Goal: Task Accomplishment & Management: Use online tool/utility

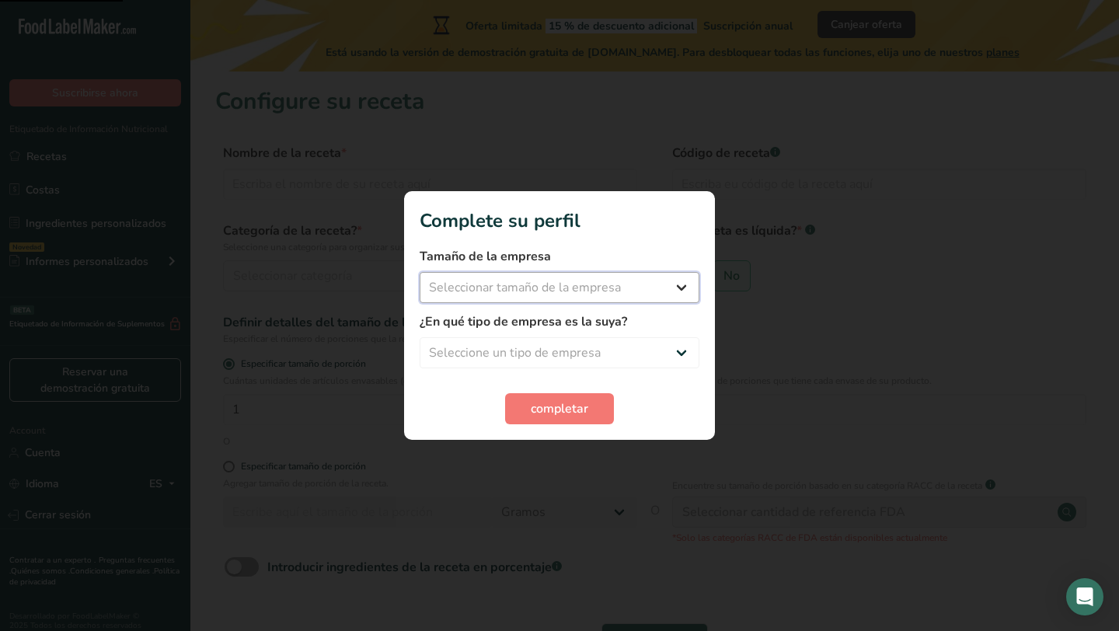
click at [610, 286] on select "Seleccionar tamaño de la empresa Menos de 10 empleados De 10 a 50 empleados De …" at bounding box center [560, 287] width 280 height 31
click at [637, 284] on select "Seleccionar tamaño de la empresa Menos de 10 empleados De 10 a 50 empleados De …" at bounding box center [560, 287] width 280 height 31
select select "1"
click at [420, 272] on select "Seleccionar tamaño de la empresa Menos de 10 empleados De 10 a 50 empleados De …" at bounding box center [560, 287] width 280 height 31
click at [642, 347] on select "Seleccione un tipo de empresa Fabricante de alimentos envasados Restaurante y c…" at bounding box center [560, 352] width 280 height 31
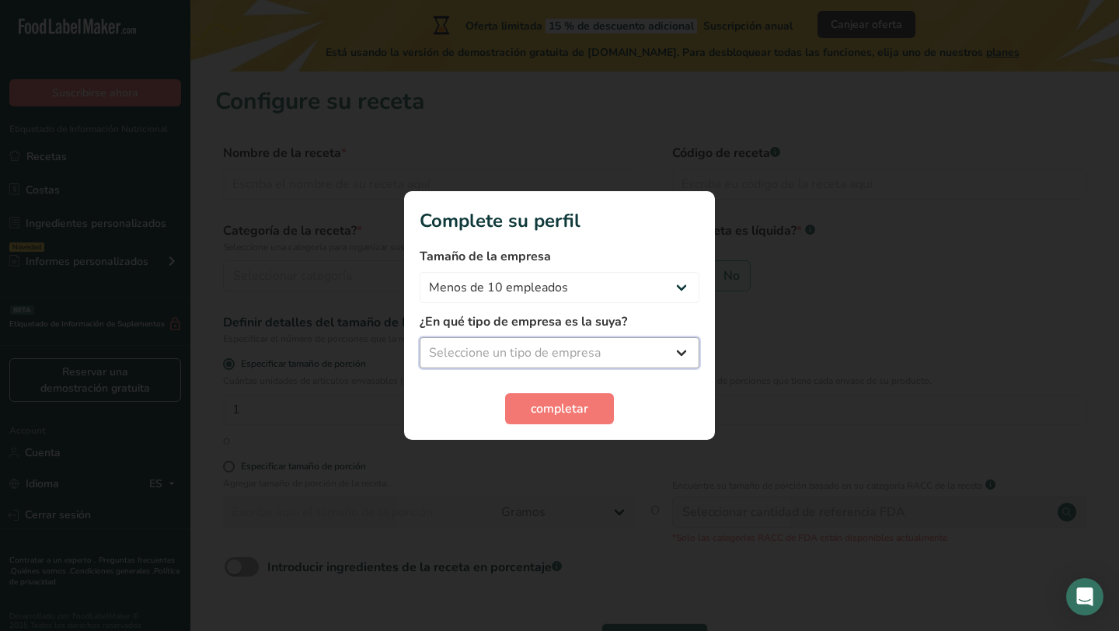
select select "8"
click at [420, 337] on select "Seleccione un tipo de empresa Fabricante de alimentos envasados Restaurante y c…" at bounding box center [560, 352] width 280 height 31
click at [588, 415] on span "completar" at bounding box center [560, 409] width 58 height 19
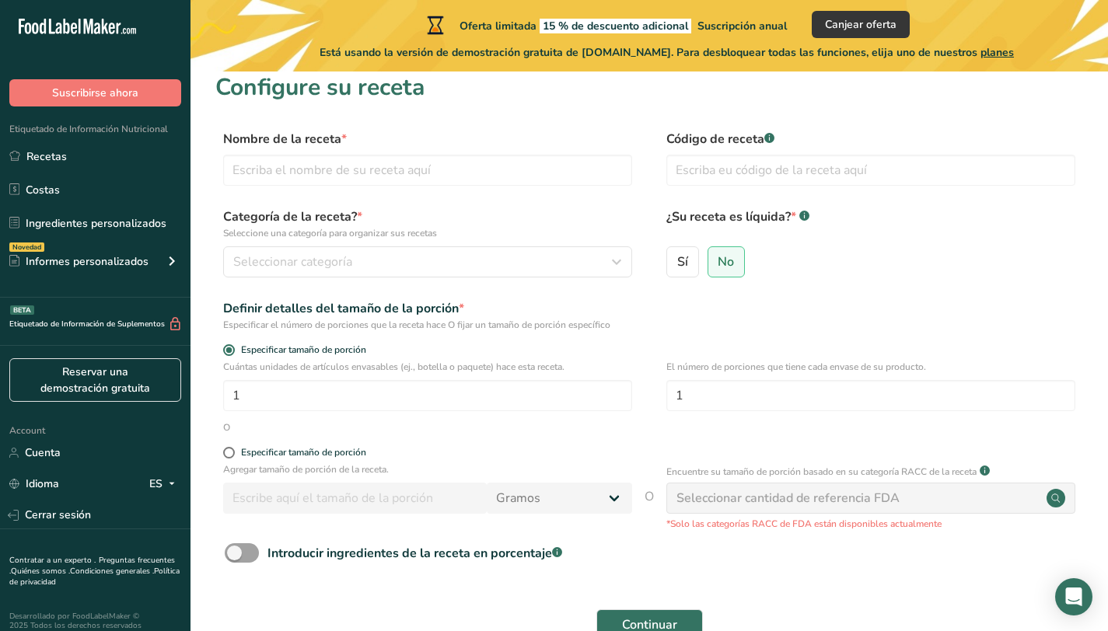
scroll to position [12, 0]
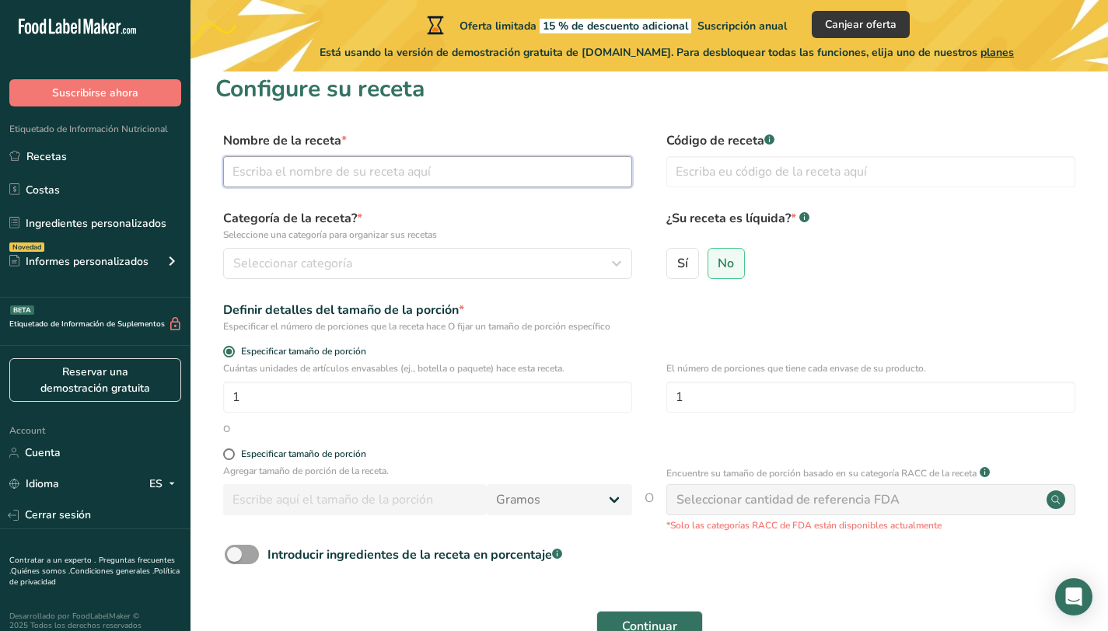
click at [410, 169] on input "text" at bounding box center [427, 171] width 409 height 31
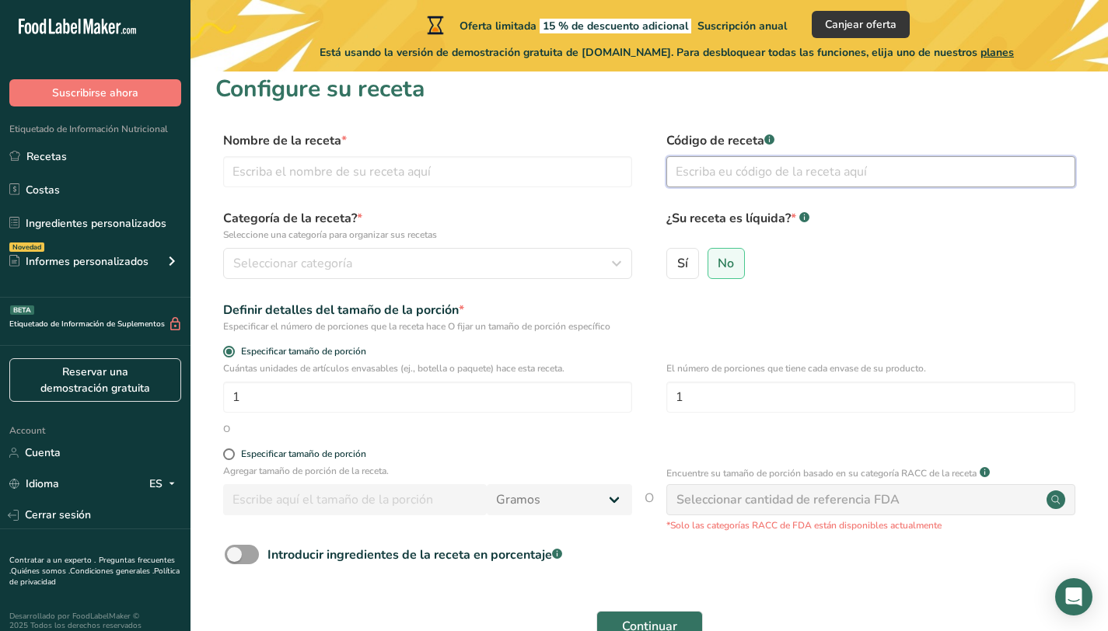
click at [722, 171] on input "text" at bounding box center [870, 171] width 409 height 31
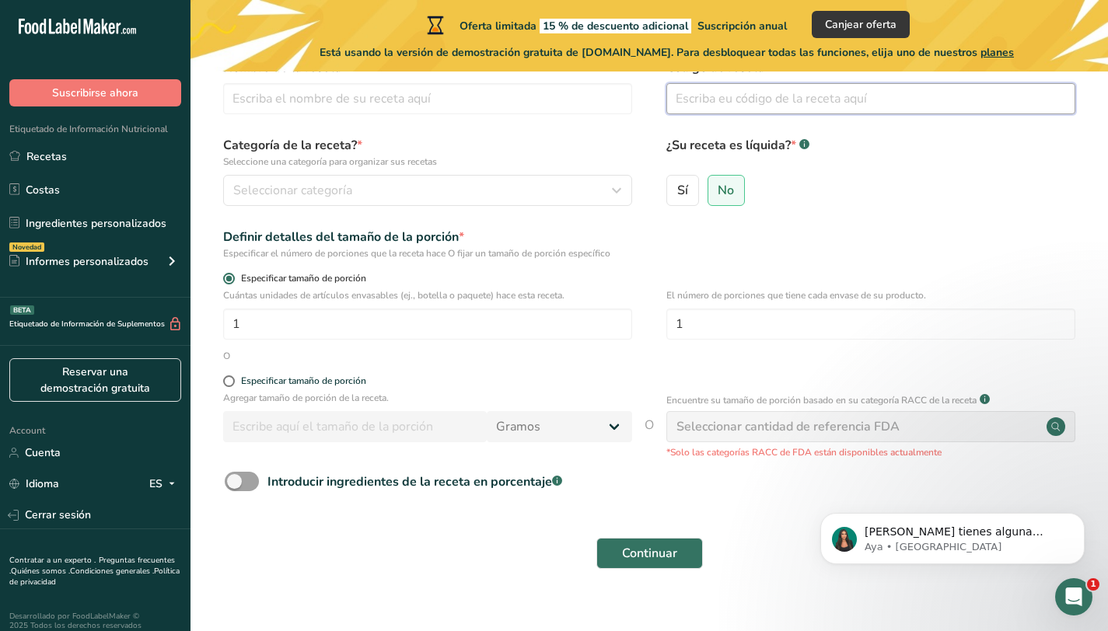
scroll to position [83, 0]
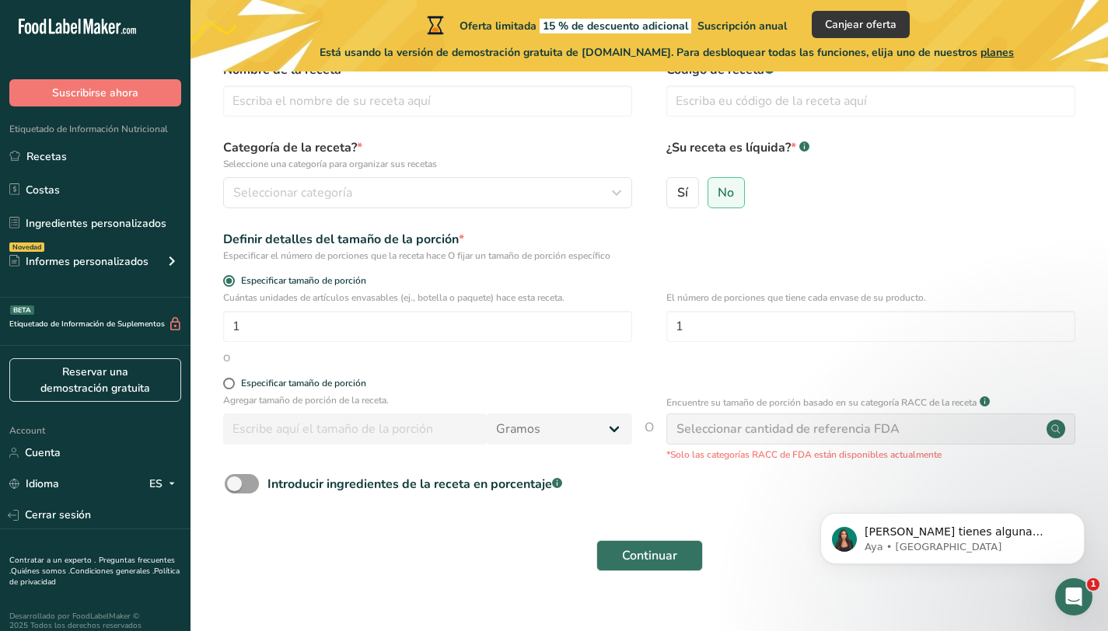
click at [713, 423] on div "Seleccionar cantidad de referencia FDA" at bounding box center [787, 429] width 223 height 19
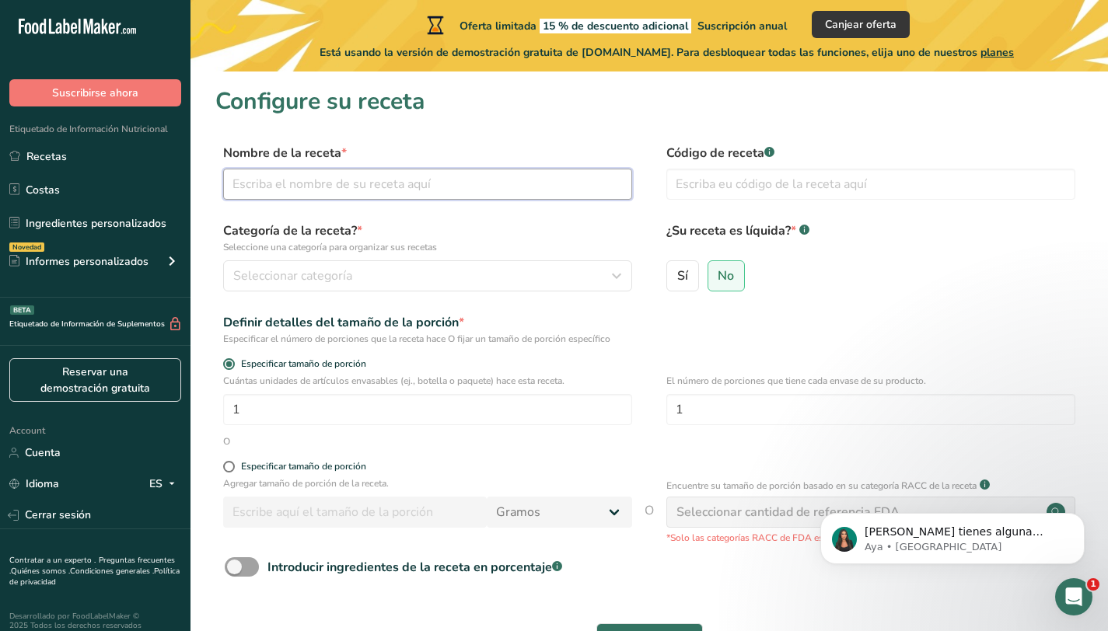
click at [352, 173] on input "text" at bounding box center [427, 184] width 409 height 31
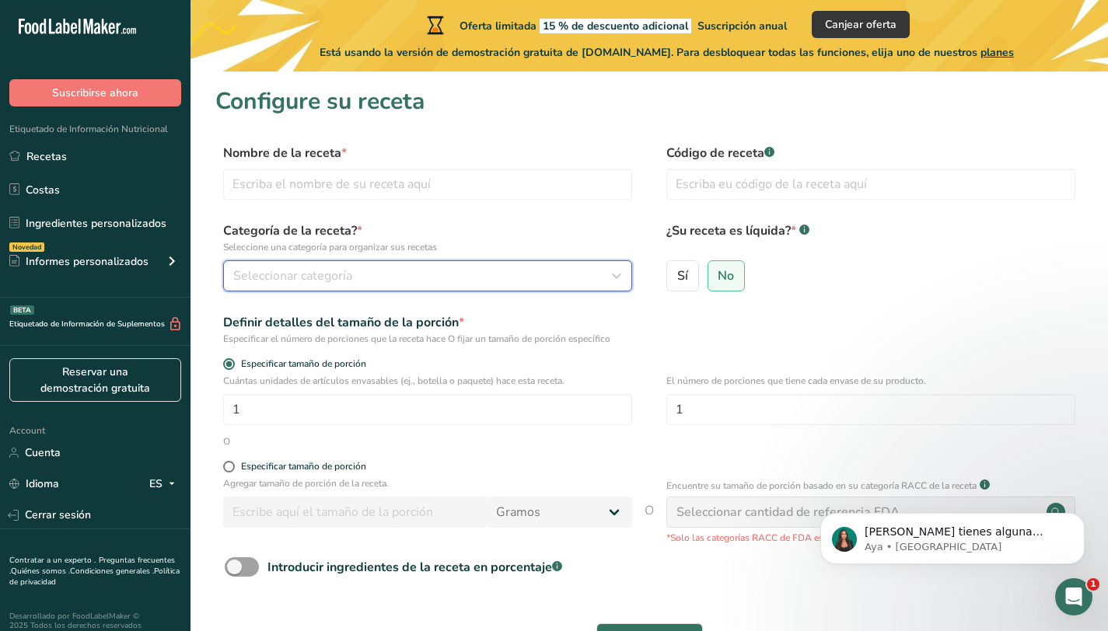
click at [372, 278] on div "Seleccionar categoría" at bounding box center [422, 276] width 379 height 19
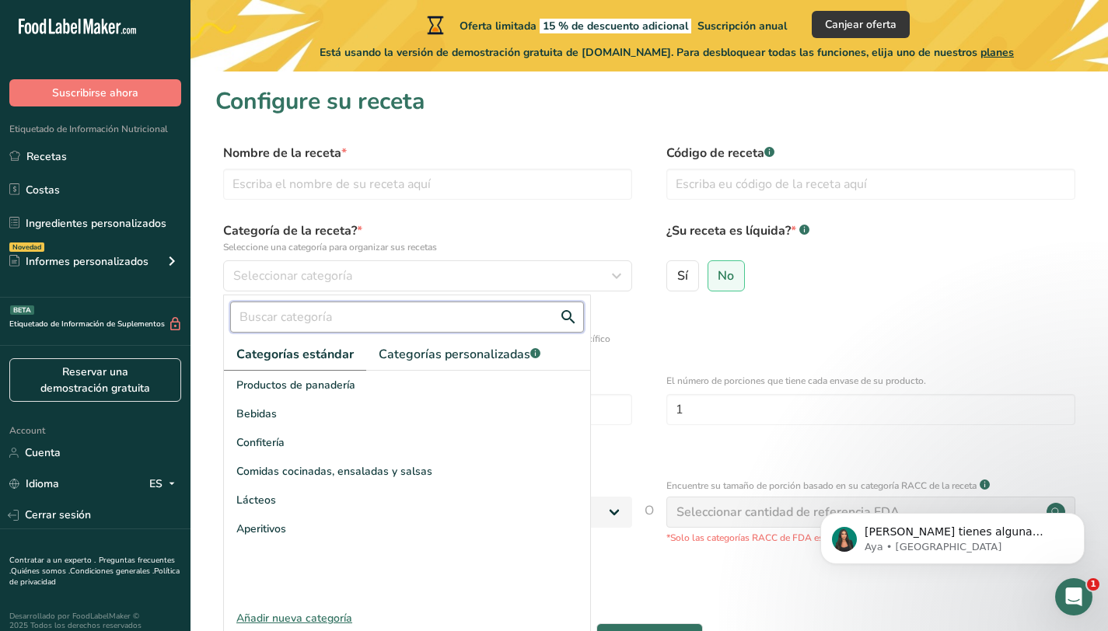
click at [396, 324] on input "text" at bounding box center [407, 317] width 354 height 31
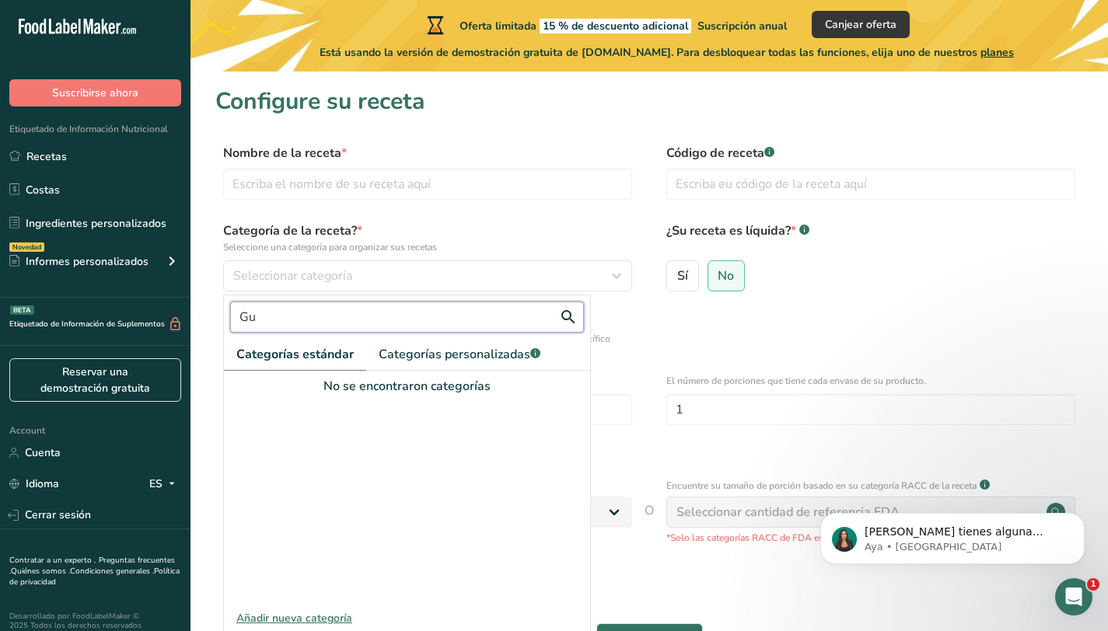
type input "G"
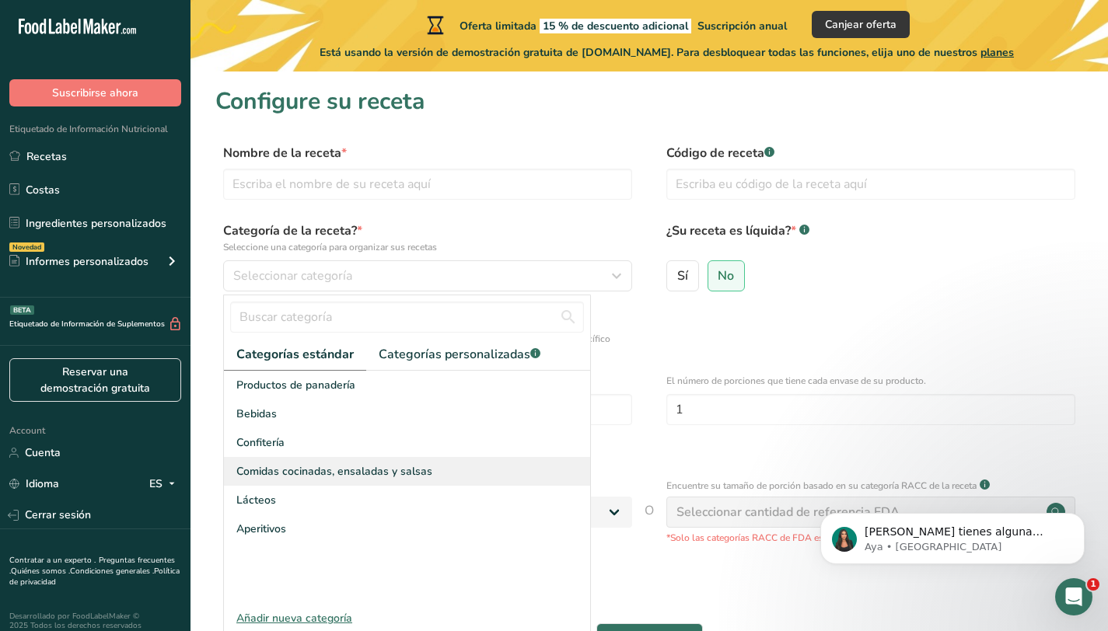
click at [372, 468] on span "Comidas cocinadas, ensaladas y salsas" at bounding box center [334, 471] width 196 height 16
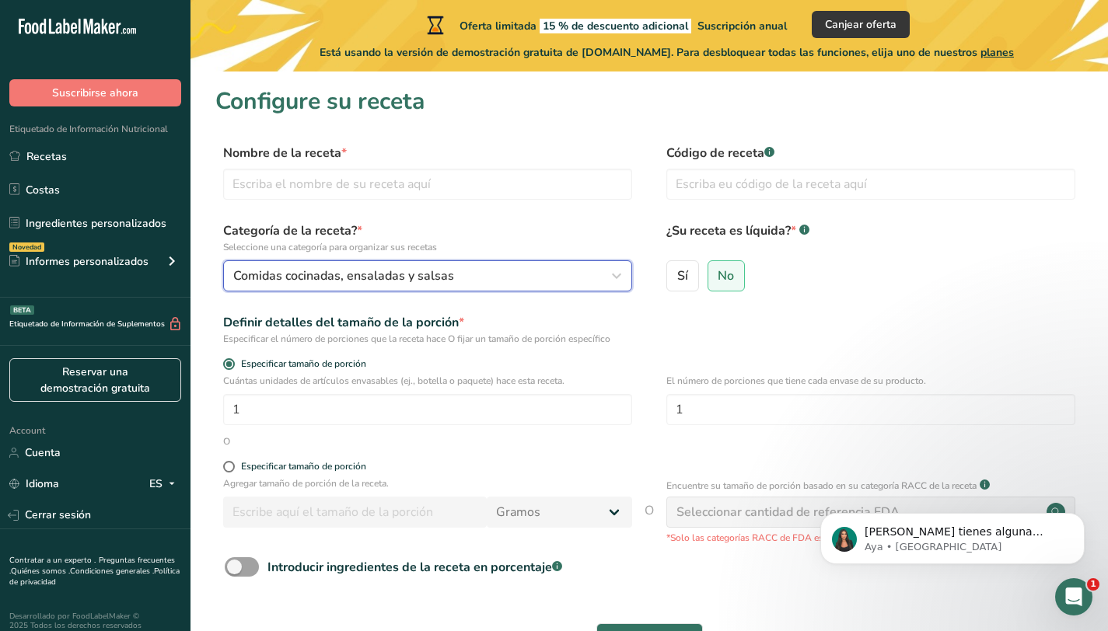
click at [446, 283] on span "Comidas cocinadas, ensaladas y salsas" at bounding box center [343, 276] width 221 height 19
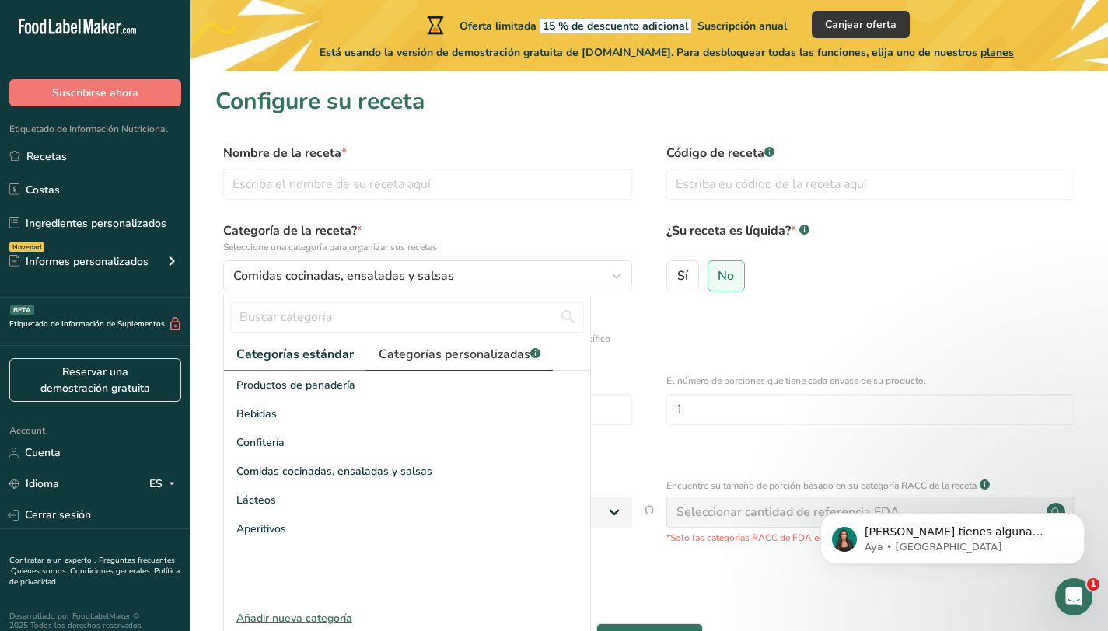
click at [487, 354] on span "Categorías personalizadas .a-a{fill:#347362;}.b-a{fill:#fff;}" at bounding box center [460, 354] width 162 height 19
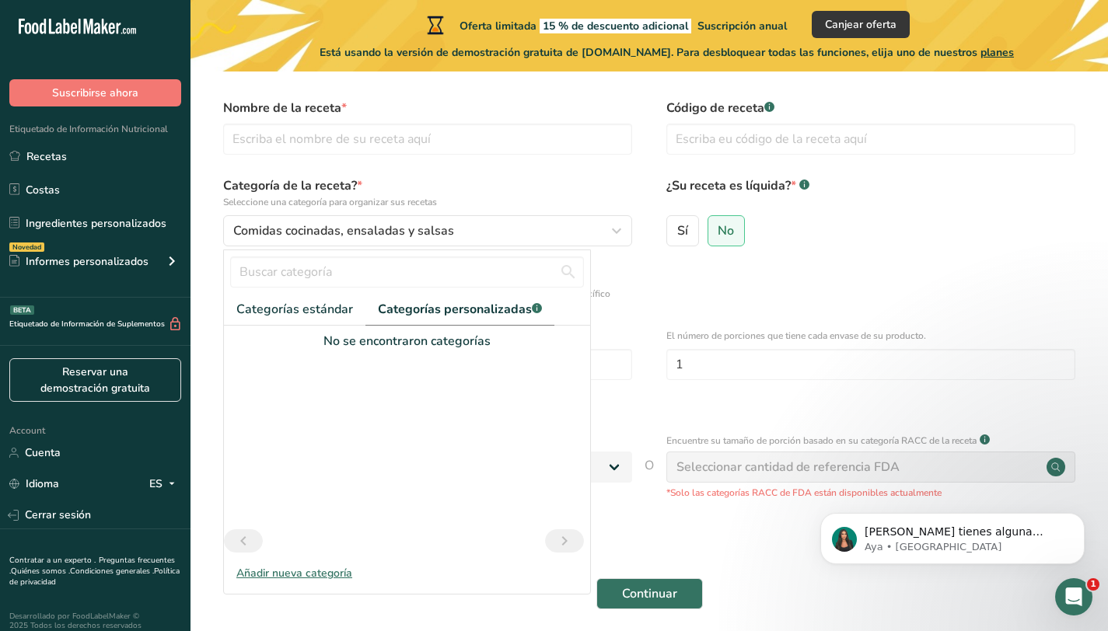
scroll to position [50, 0]
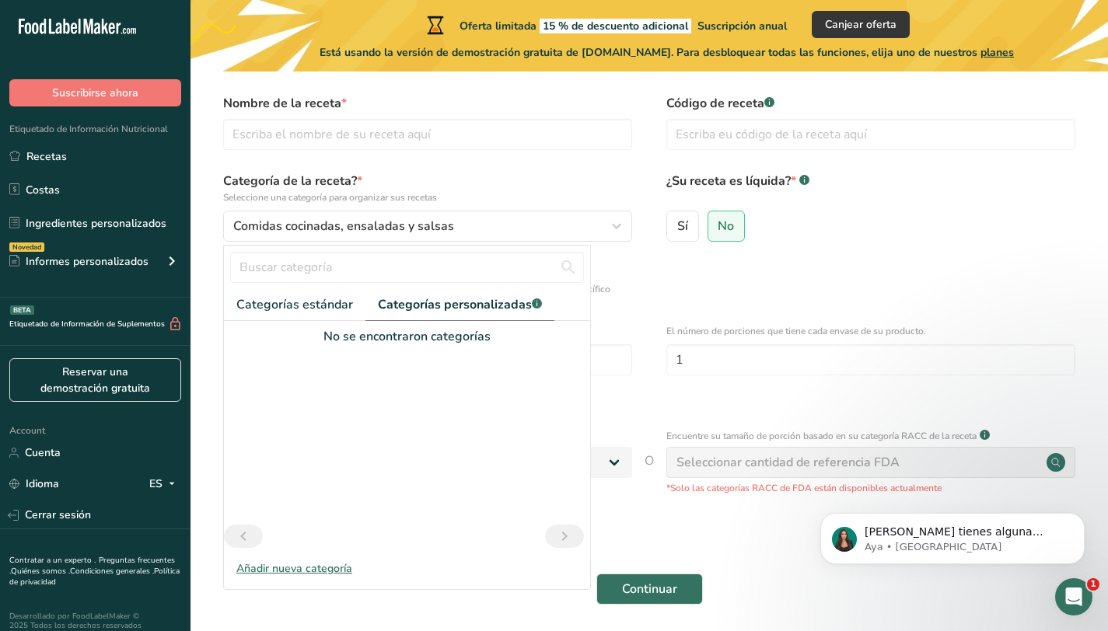
click at [318, 567] on div "Añadir nueva categoría" at bounding box center [407, 568] width 366 height 16
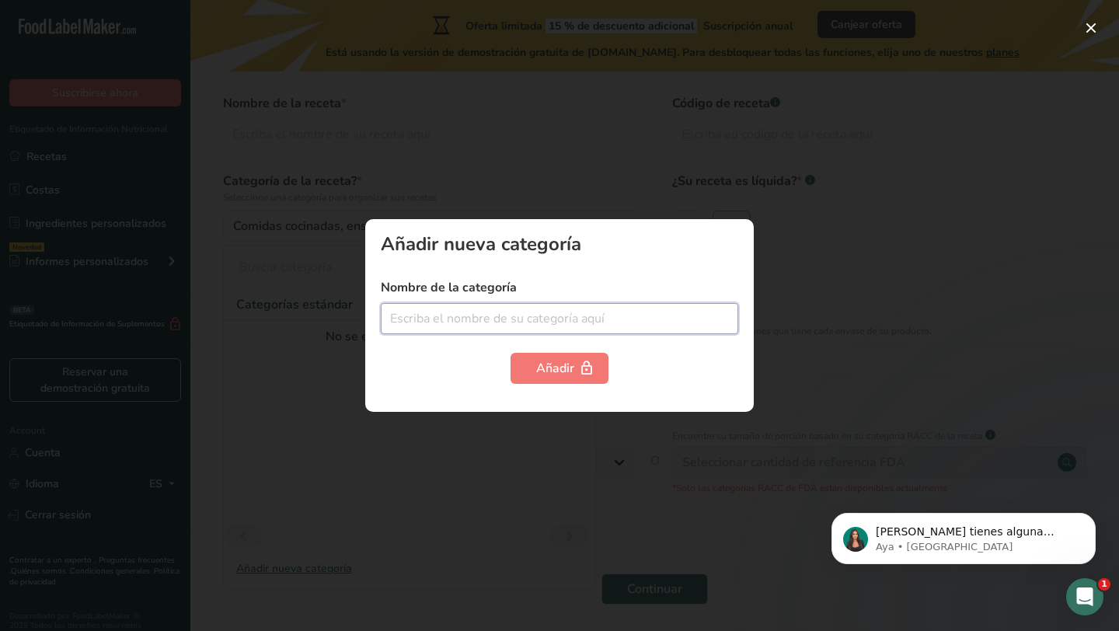
click at [498, 322] on input "text" at bounding box center [560, 318] width 358 height 31
click at [820, 200] on div at bounding box center [559, 315] width 1119 height 631
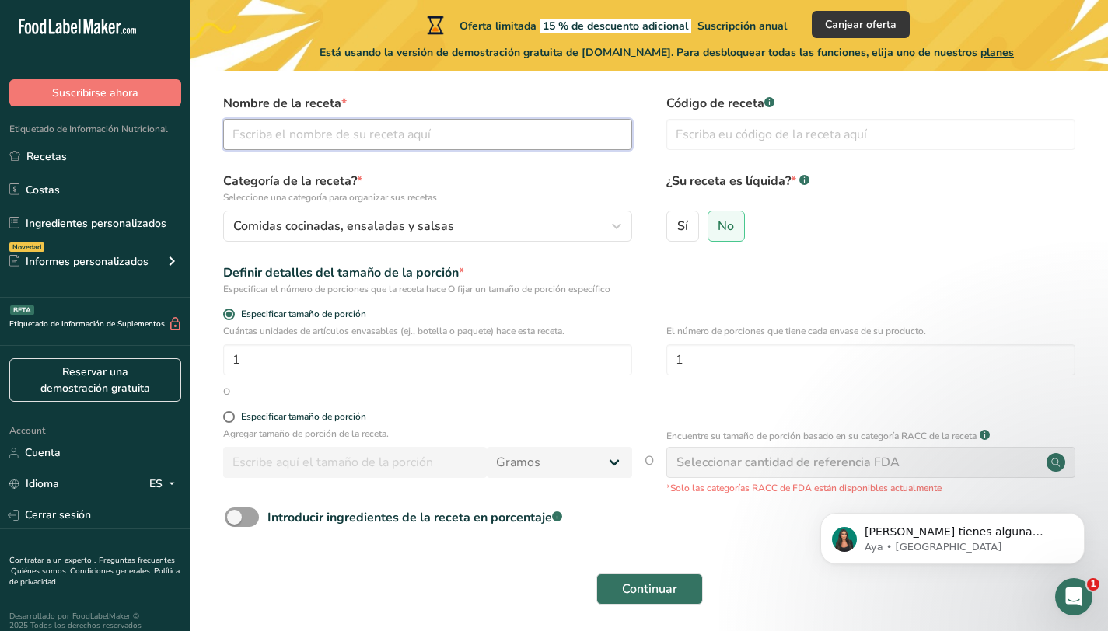
click at [360, 142] on input "text" at bounding box center [427, 134] width 409 height 31
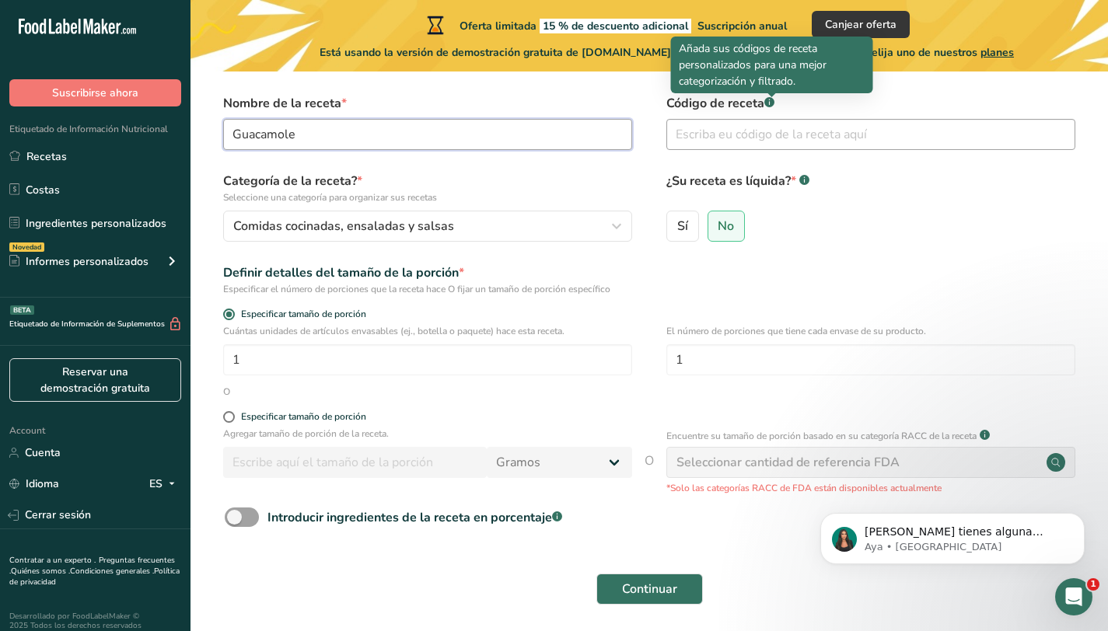
type input "Guacamole"
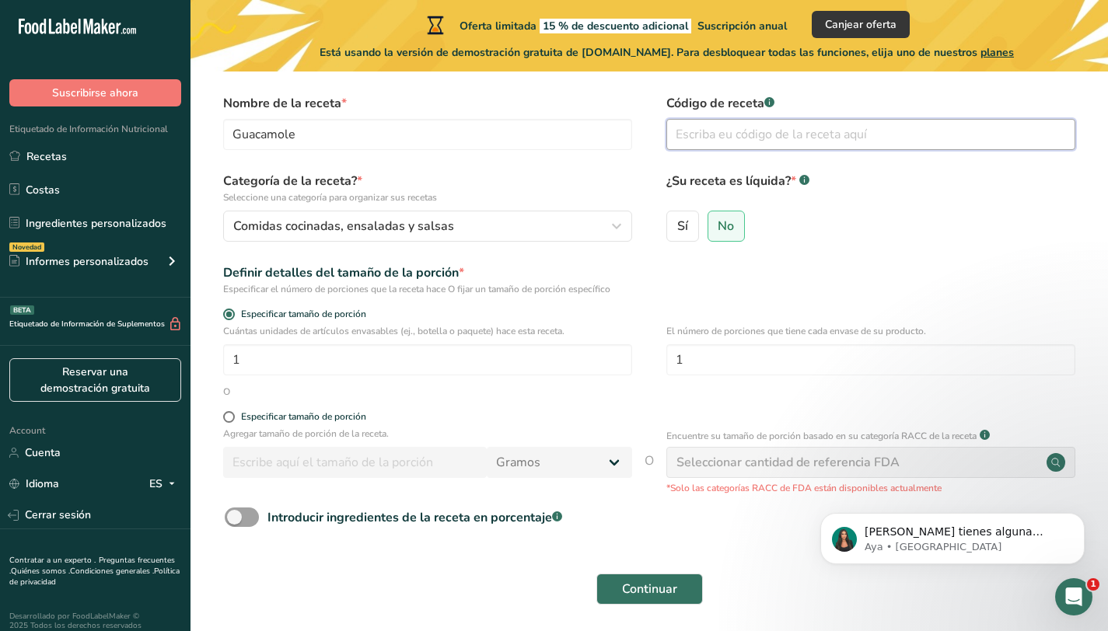
click at [759, 134] on input "text" at bounding box center [870, 134] width 409 height 31
type input "g"
click at [773, 145] on input "text" at bounding box center [870, 134] width 409 height 31
click at [756, 136] on input "text" at bounding box center [870, 134] width 409 height 31
paste input "Aguacate, Limón, Ajo, Sal, Pimienta y Cilantro."
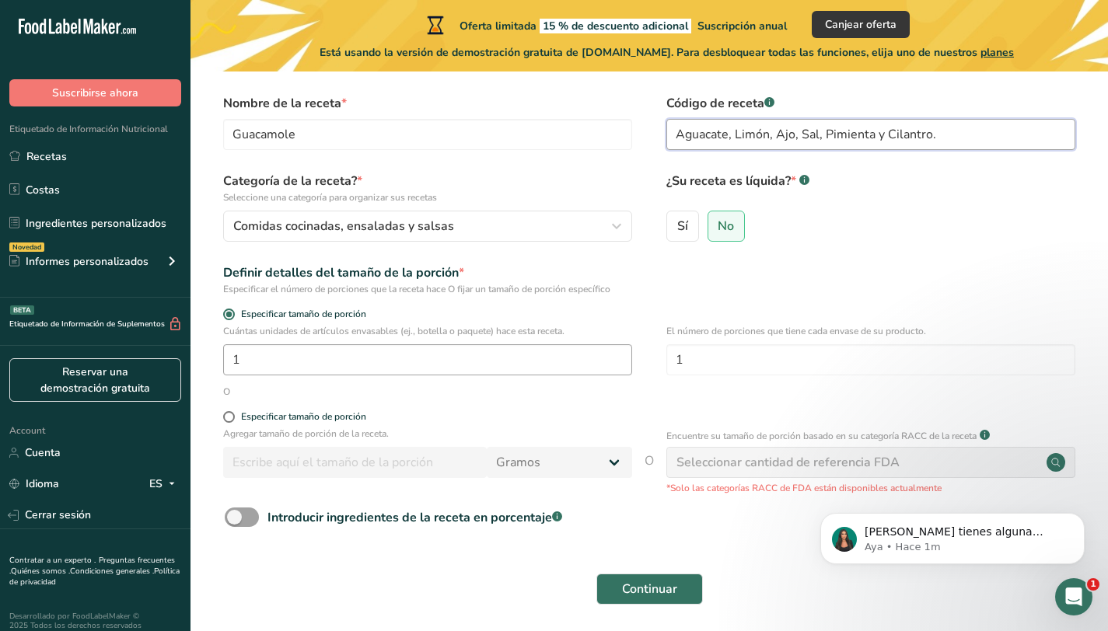
type input "Aguacate, Limón, Ajo, Sal, Pimienta y Cilantro."
click at [450, 350] on input "1" at bounding box center [427, 359] width 409 height 31
click at [253, 365] on input "1" at bounding box center [427, 359] width 409 height 31
type input "5"
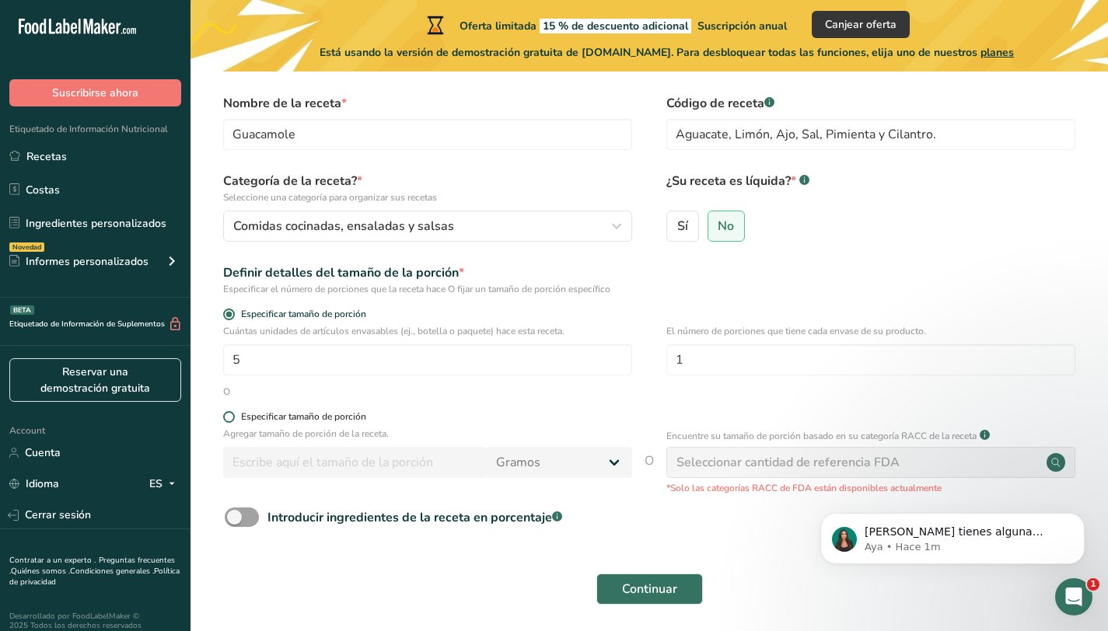
click at [229, 414] on span at bounding box center [229, 417] width 12 height 12
click at [229, 414] on input "Especificar tamaño de porción" at bounding box center [228, 417] width 10 height 10
radio input "true"
radio input "false"
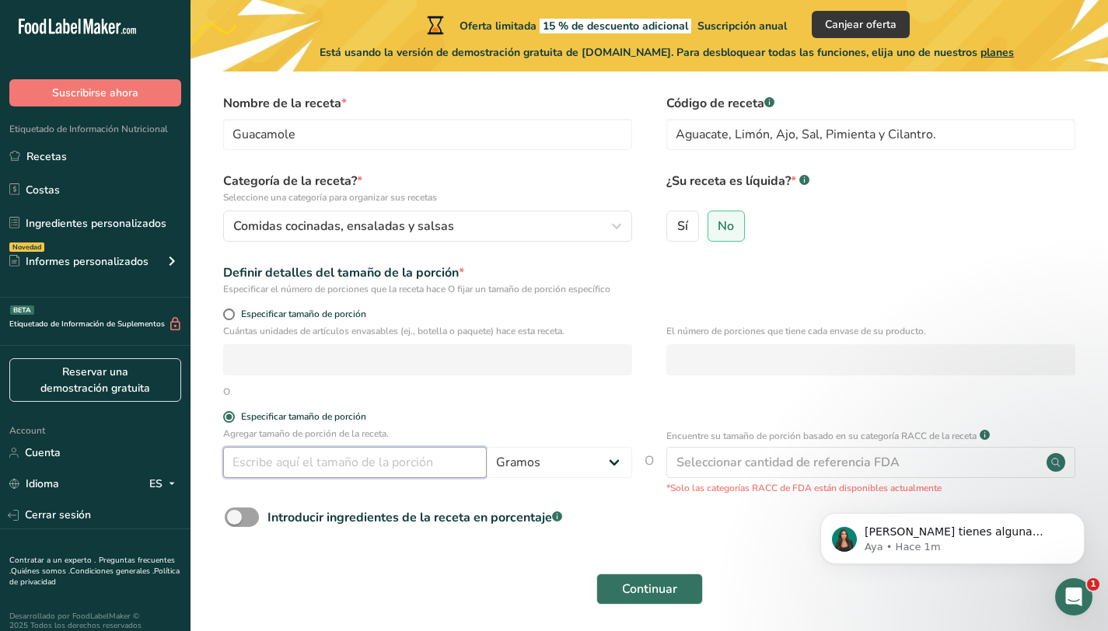
click at [355, 466] on input "number" at bounding box center [354, 462] width 263 height 31
type input "30"
click at [239, 515] on span at bounding box center [242, 517] width 34 height 19
click at [235, 515] on input "Introducir ingredientes de la receta en porcentaje .a-a{fill:#347362;}.b-a{fill…" at bounding box center [230, 517] width 10 height 10
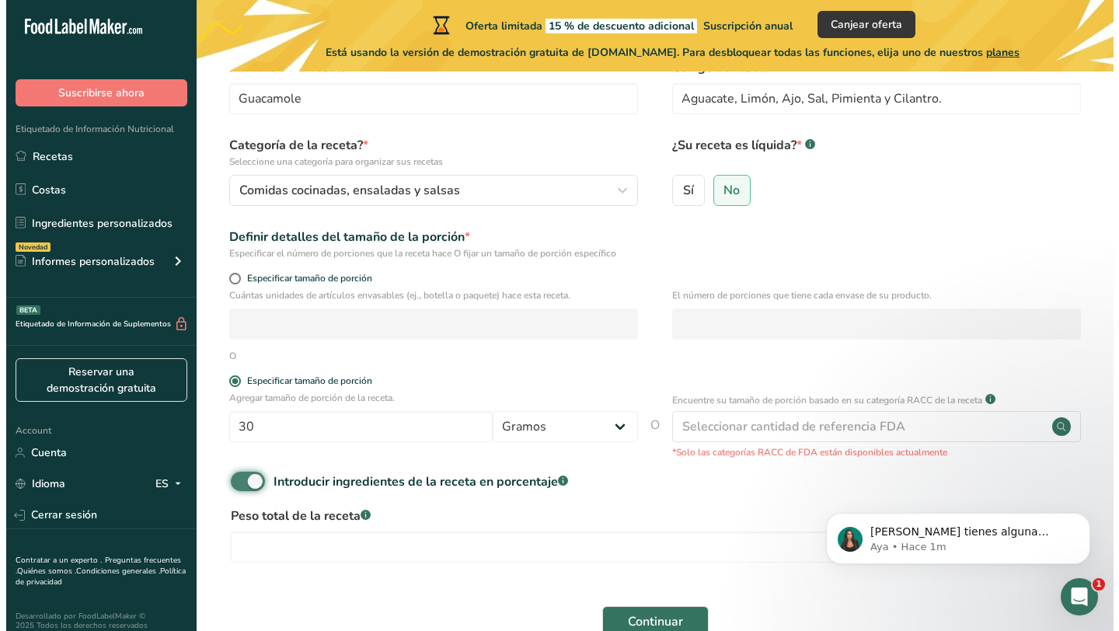
scroll to position [86, 0]
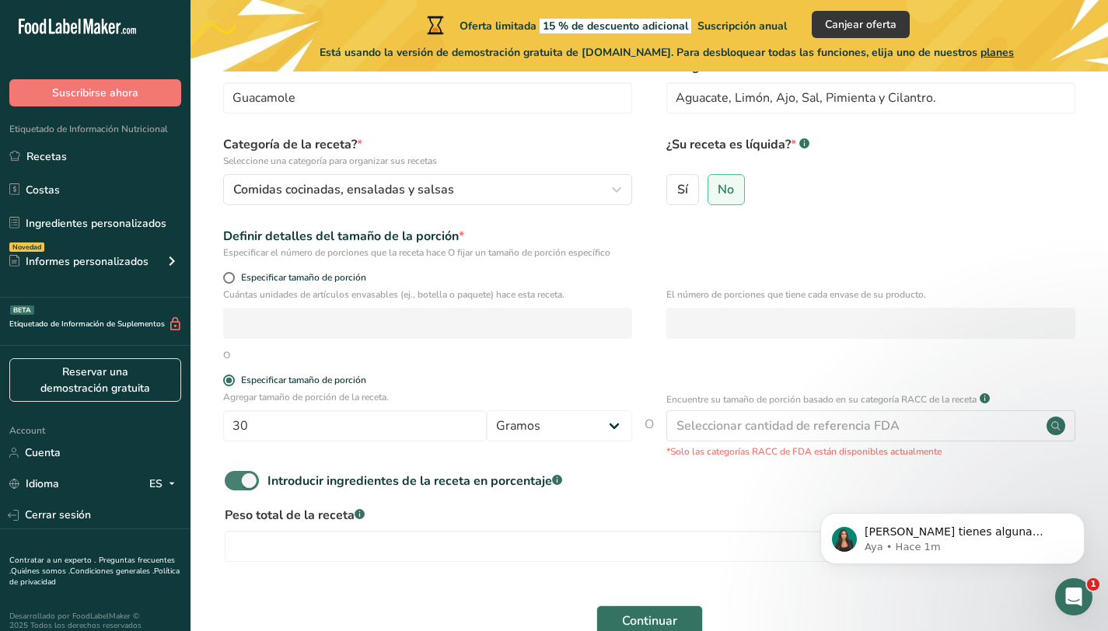
click at [242, 480] on span at bounding box center [242, 480] width 34 height 19
click at [235, 480] on input "Introducir ingredientes de la receta en porcentaje .a-a{fill:#347362;}.b-a{fill…" at bounding box center [230, 481] width 10 height 10
checkbox input "false"
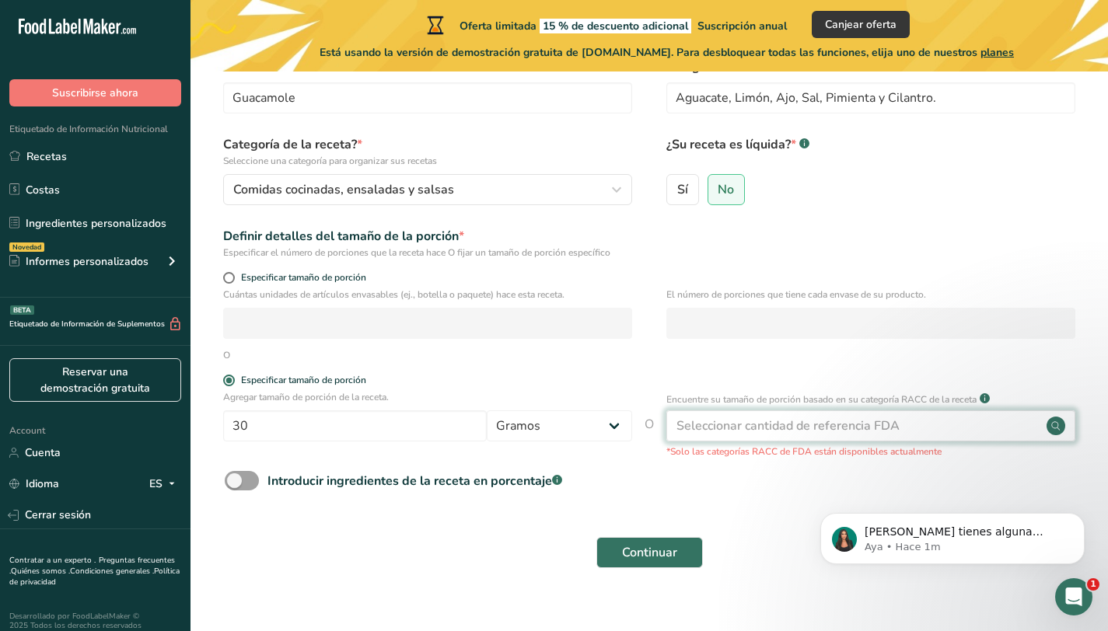
click at [808, 424] on div "Seleccionar cantidad de referencia FDA" at bounding box center [787, 426] width 223 height 19
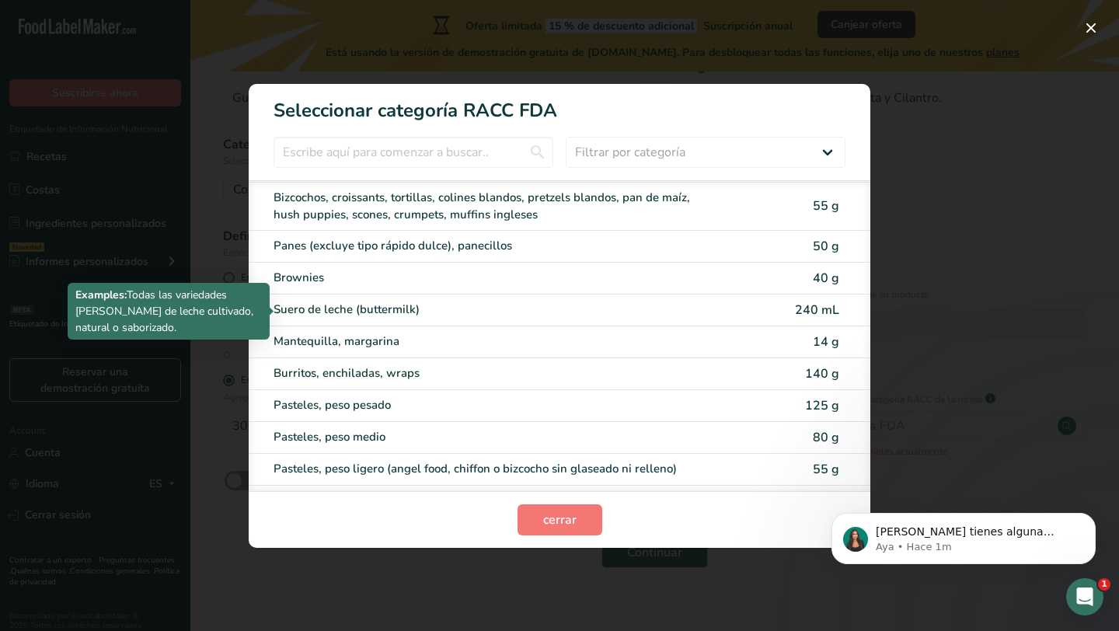
scroll to position [0, 0]
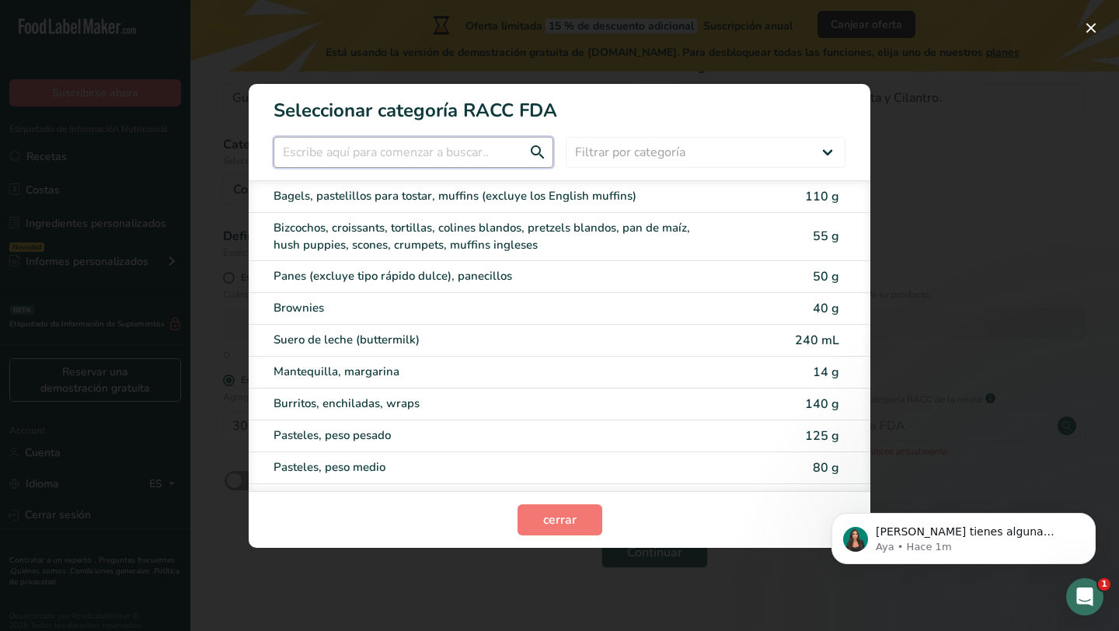
click at [464, 142] on input "RACC Category Selection Modal" at bounding box center [414, 152] width 280 height 31
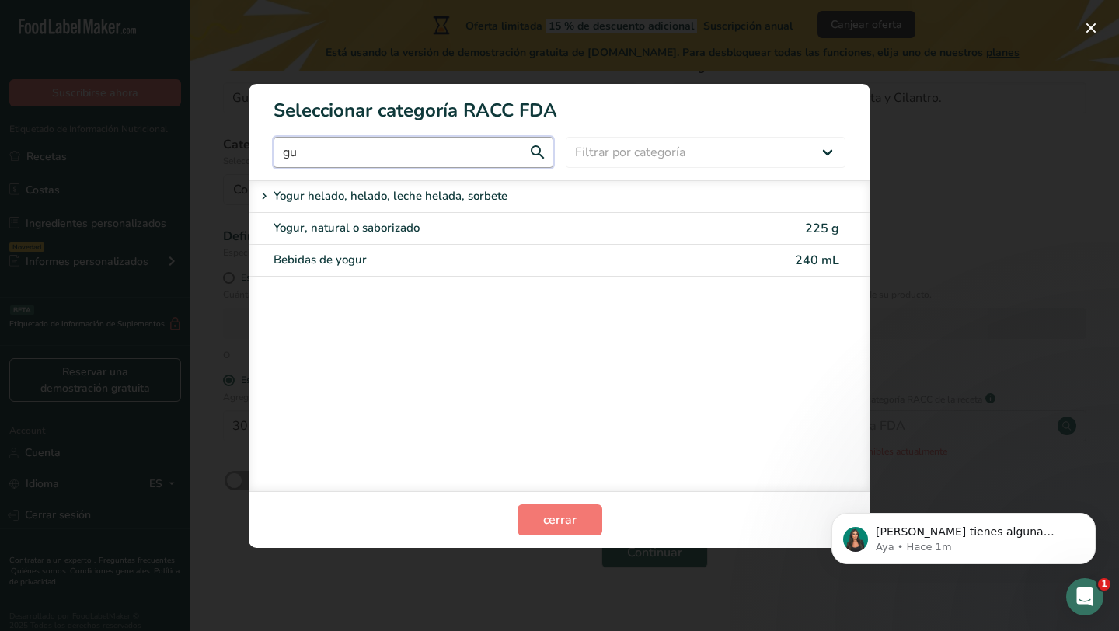
type input "g"
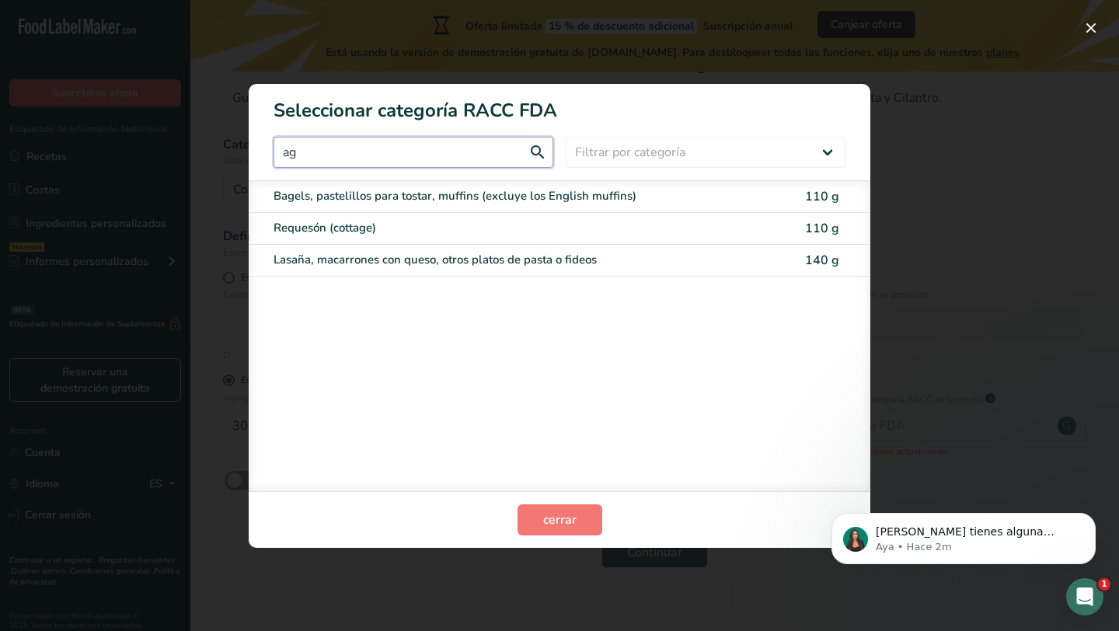
type input "a"
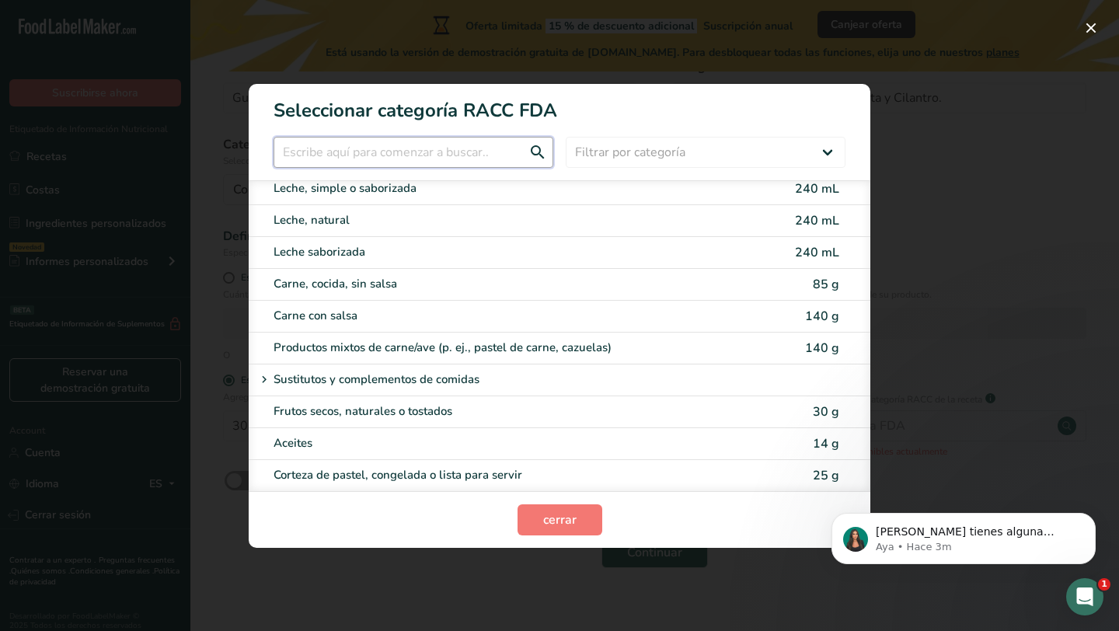
scroll to position [1977, 0]
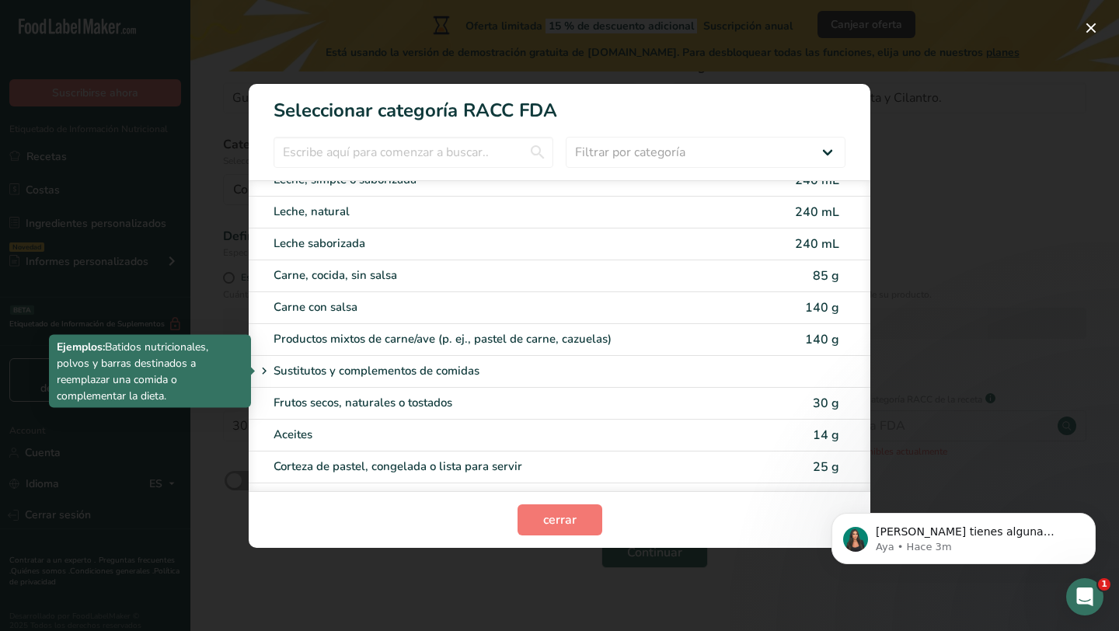
click at [289, 373] on p "Sustitutos y complementos de comidas" at bounding box center [377, 371] width 206 height 19
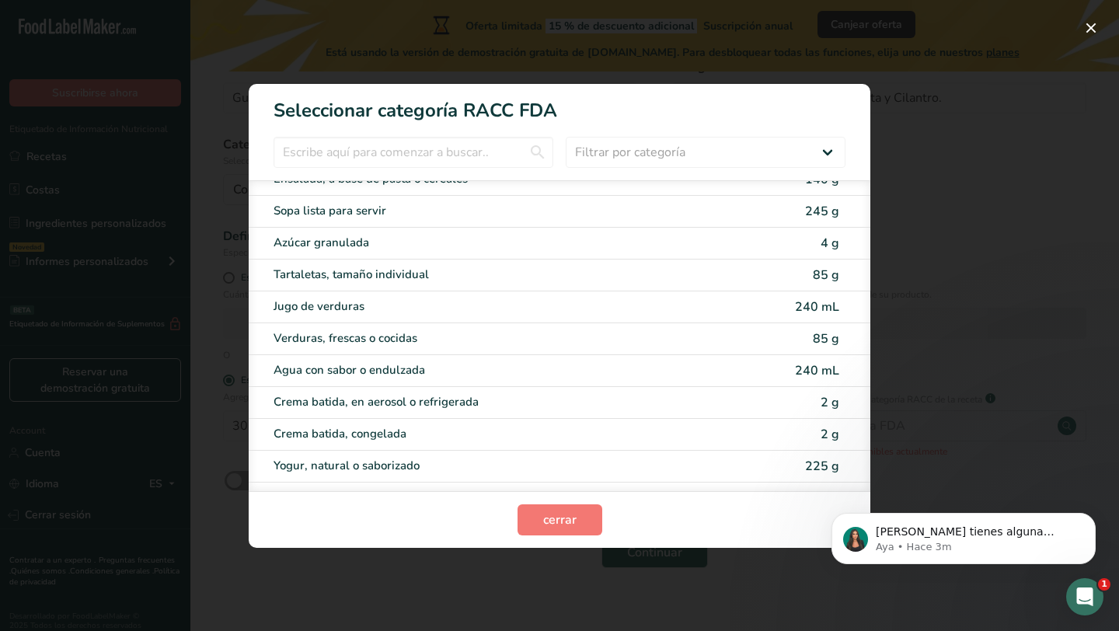
scroll to position [3170, 0]
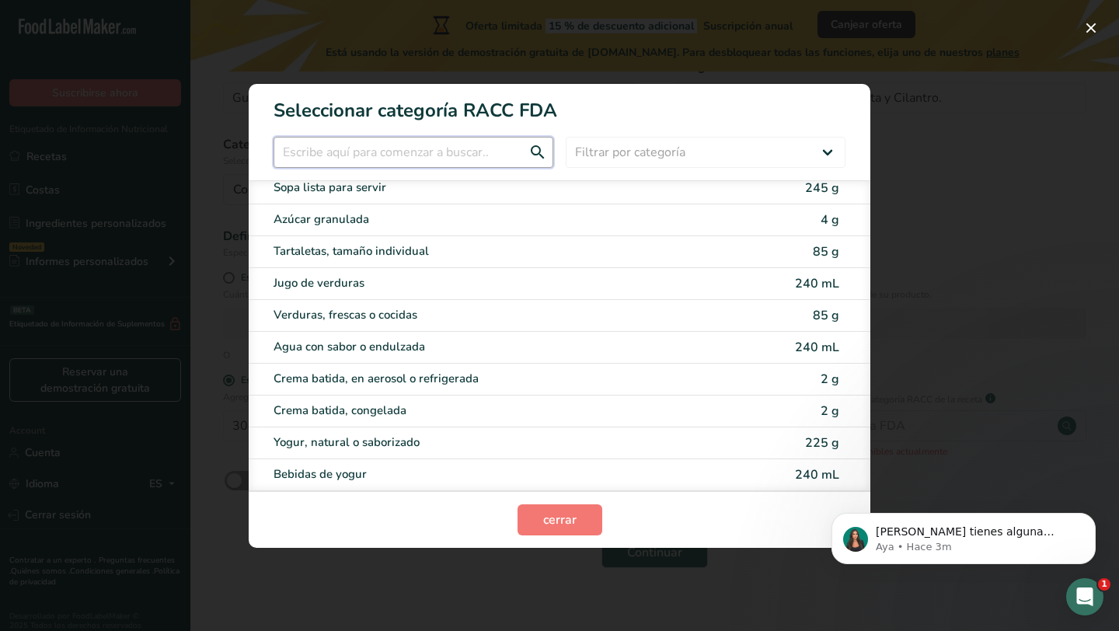
click at [434, 145] on input "RACC Category Selection Modal" at bounding box center [414, 152] width 280 height 31
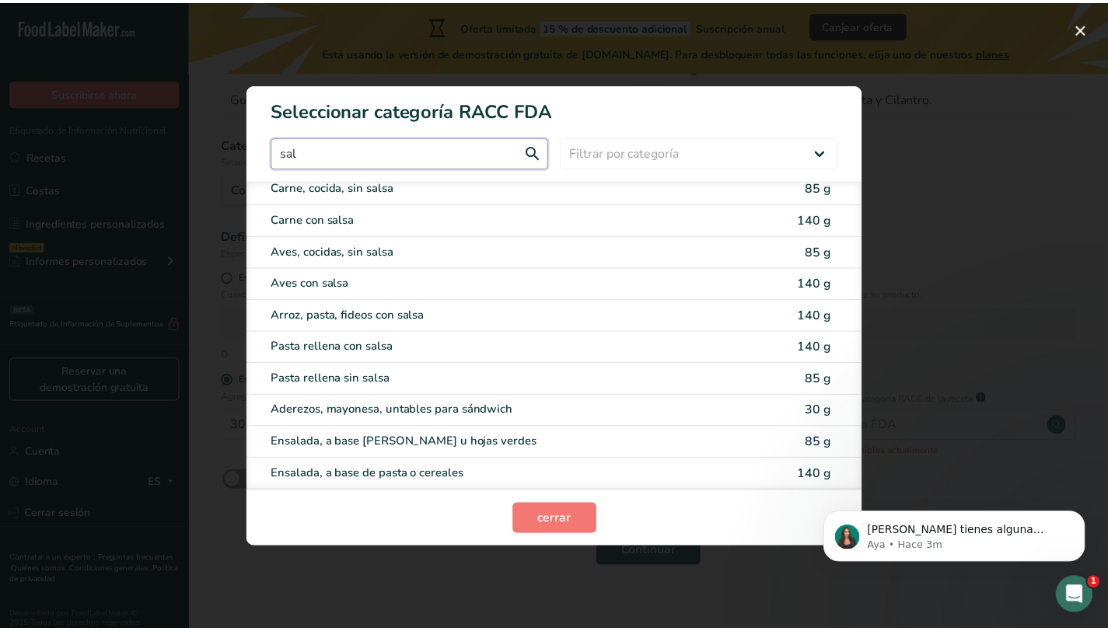
scroll to position [0, 0]
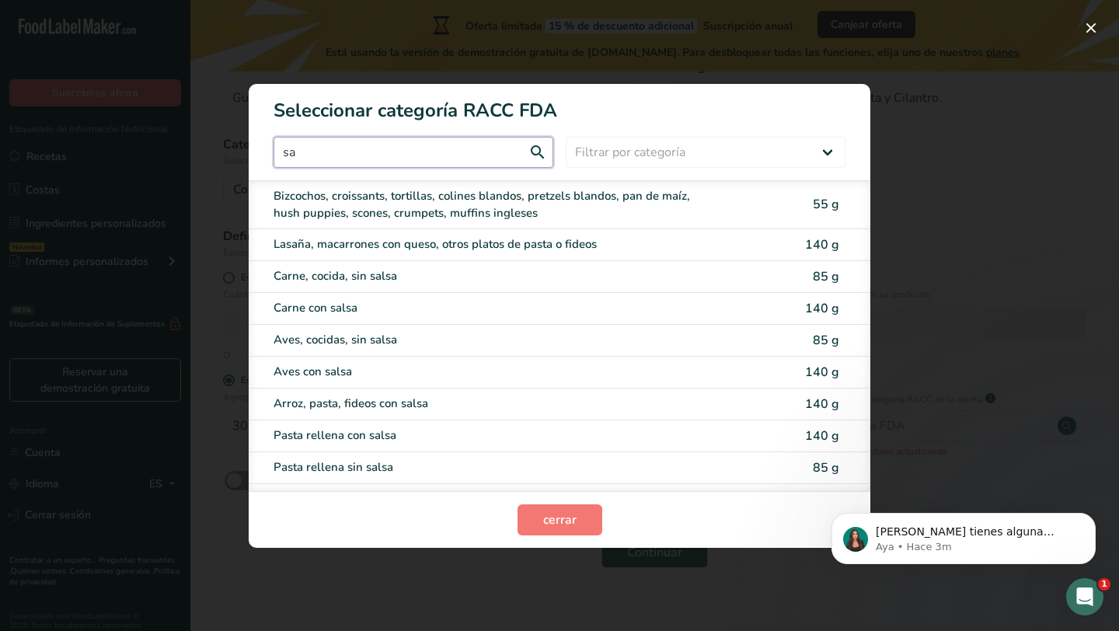
type input "s"
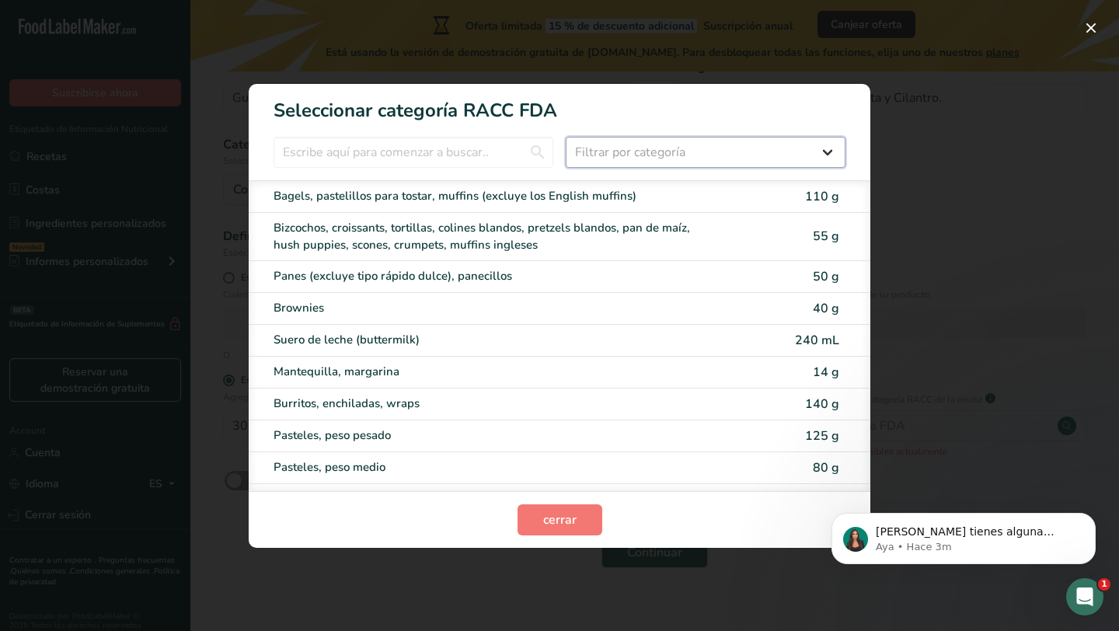
click at [665, 148] on select "Filtrar por categoría Todos Productos de panadería Bebidas Cereales y otros pro…" at bounding box center [706, 152] width 280 height 31
select select "22"
click at [566, 137] on select "Filtrar por categoría Todos Productos de panadería Bebidas Cereales y otros pro…" at bounding box center [706, 152] width 280 height 31
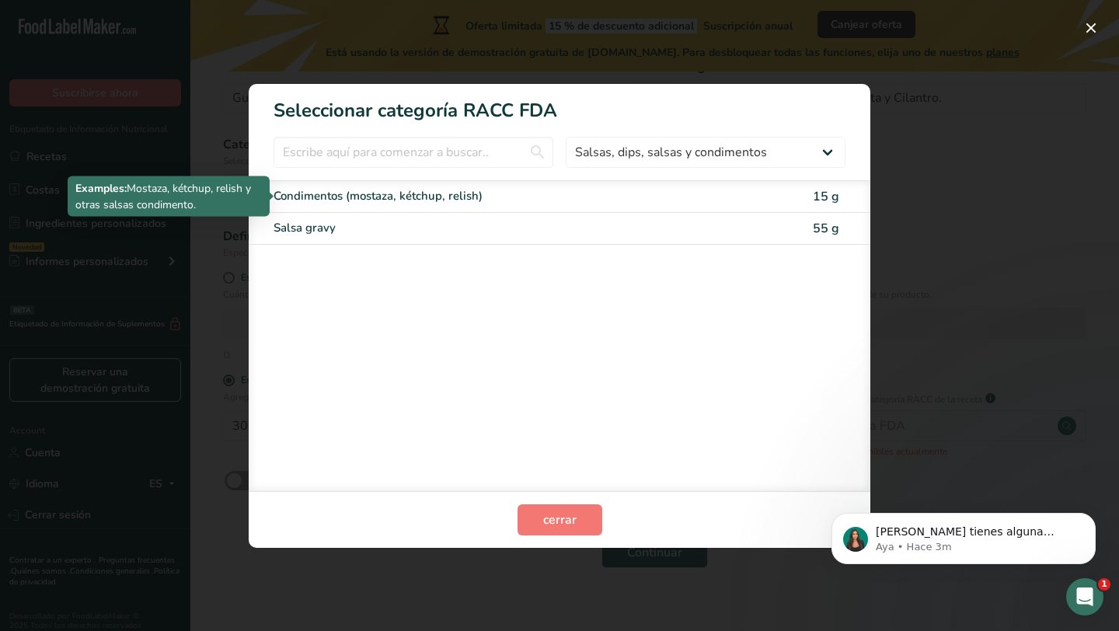
click at [568, 201] on div "Condimentos (mostaza, kétchup, relish)" at bounding box center [494, 196] width 441 height 18
type input "15"
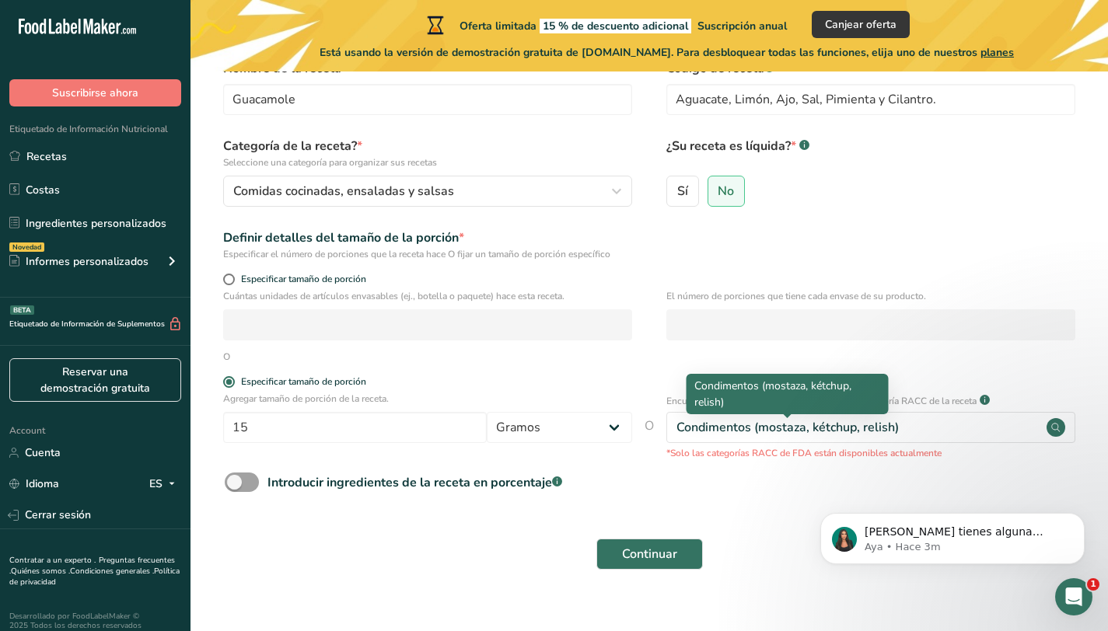
scroll to position [92, 0]
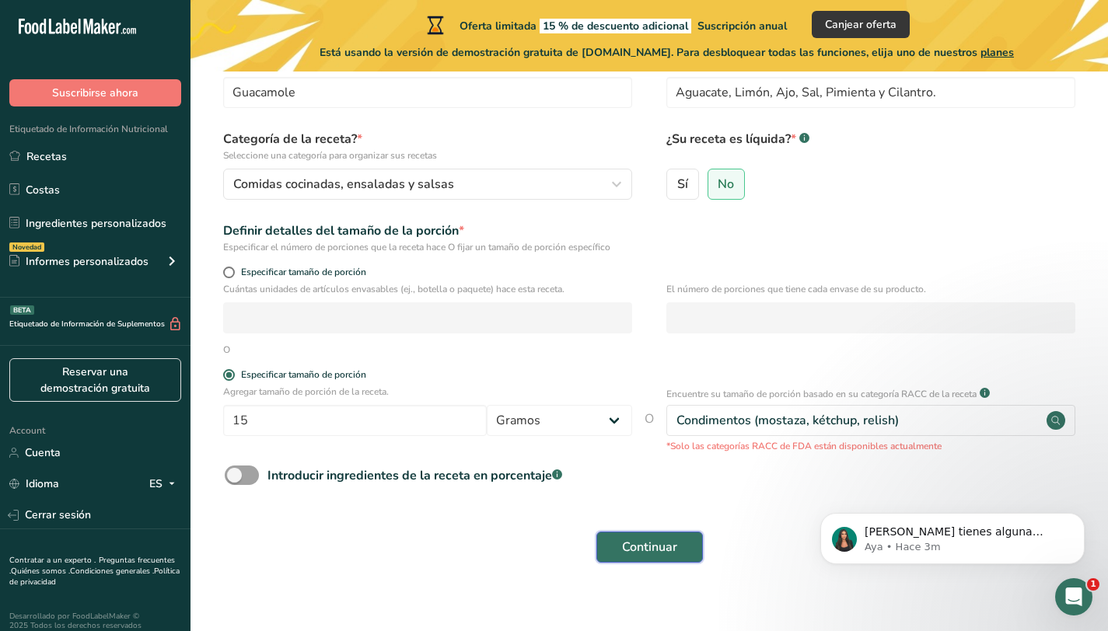
click at [672, 541] on span "Continuar" at bounding box center [649, 547] width 55 height 19
